Goal: Find specific page/section

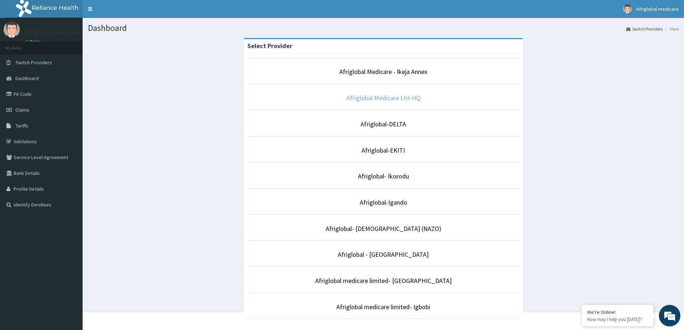
click at [414, 99] on link "Afriglobal Medicare Ltd-HQ" at bounding box center [383, 98] width 74 height 8
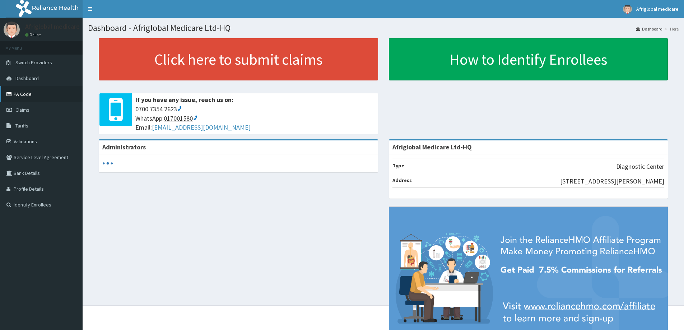
click at [40, 96] on link "PA Code" at bounding box center [41, 94] width 83 height 16
